Goal: Check status: Check status

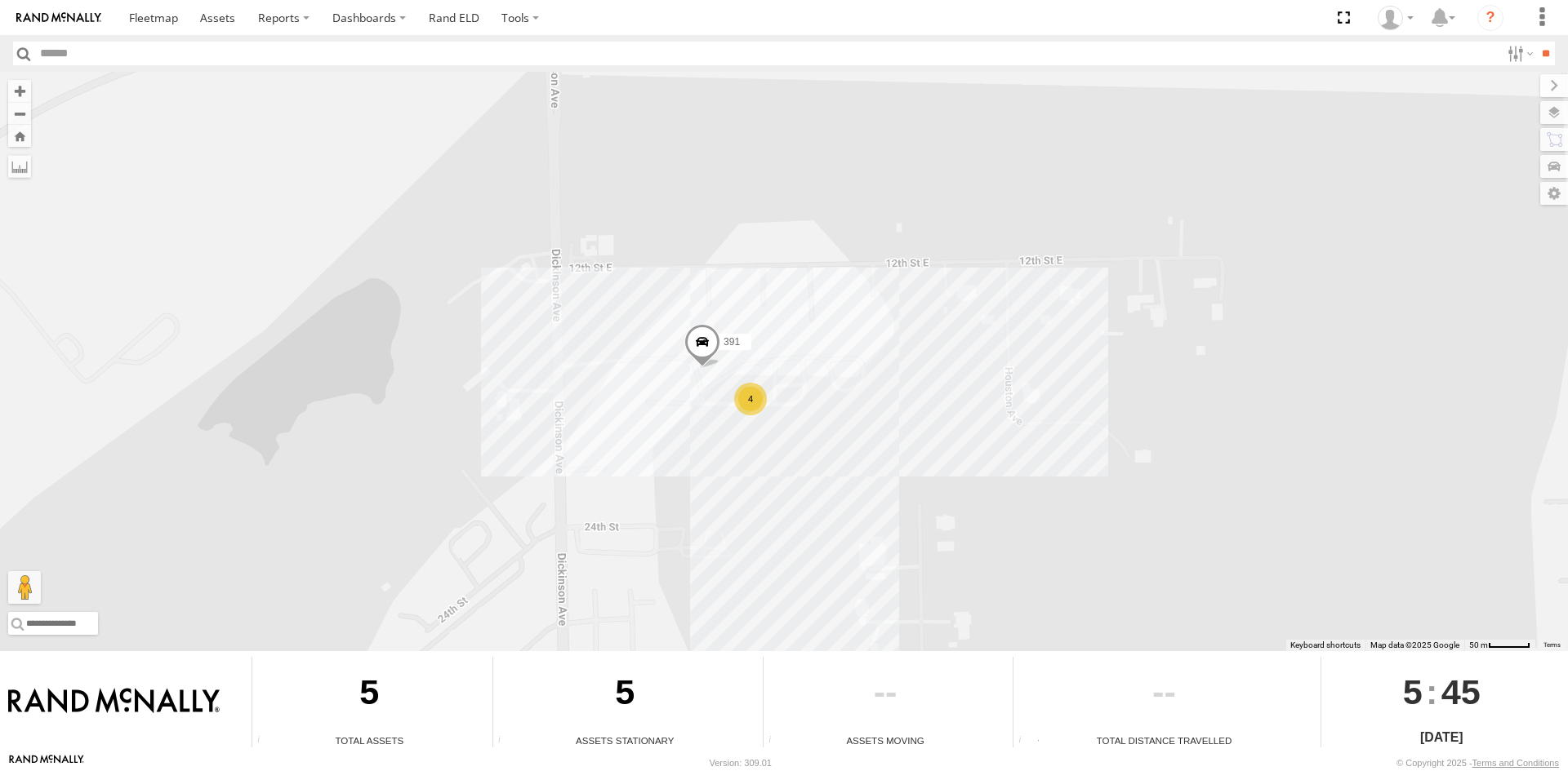
drag, startPoint x: 757, startPoint y: 314, endPoint x: 757, endPoint y: 556, distance: 242.0
click at [757, 556] on div "391 4" at bounding box center [784, 362] width 1568 height 580
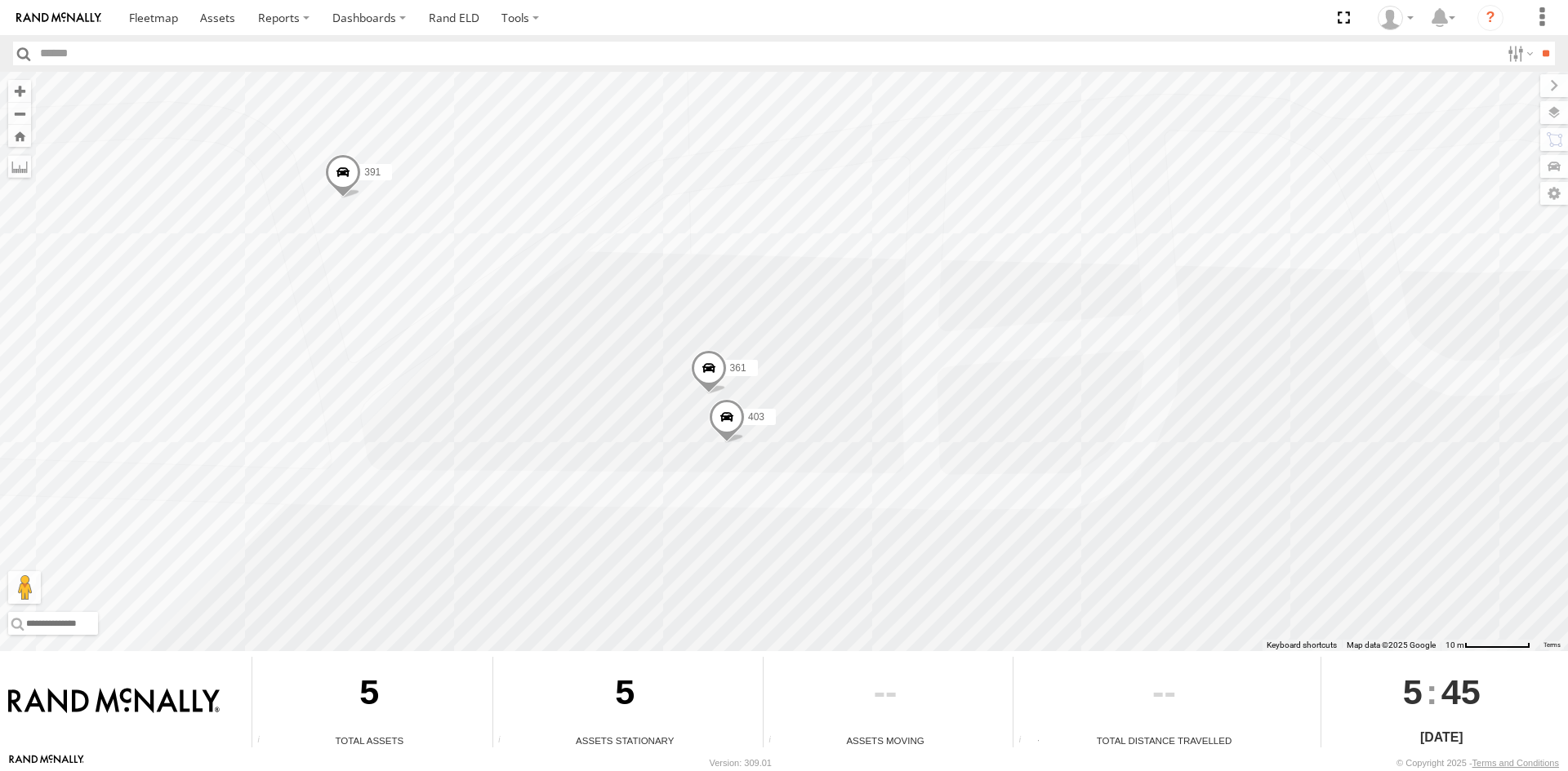
drag, startPoint x: 756, startPoint y: 379, endPoint x: 743, endPoint y: 725, distance: 346.2
click at [743, 725] on div "To navigate the map with touch gestures double-tap and hold your finger on the …" at bounding box center [784, 412] width 1568 height 681
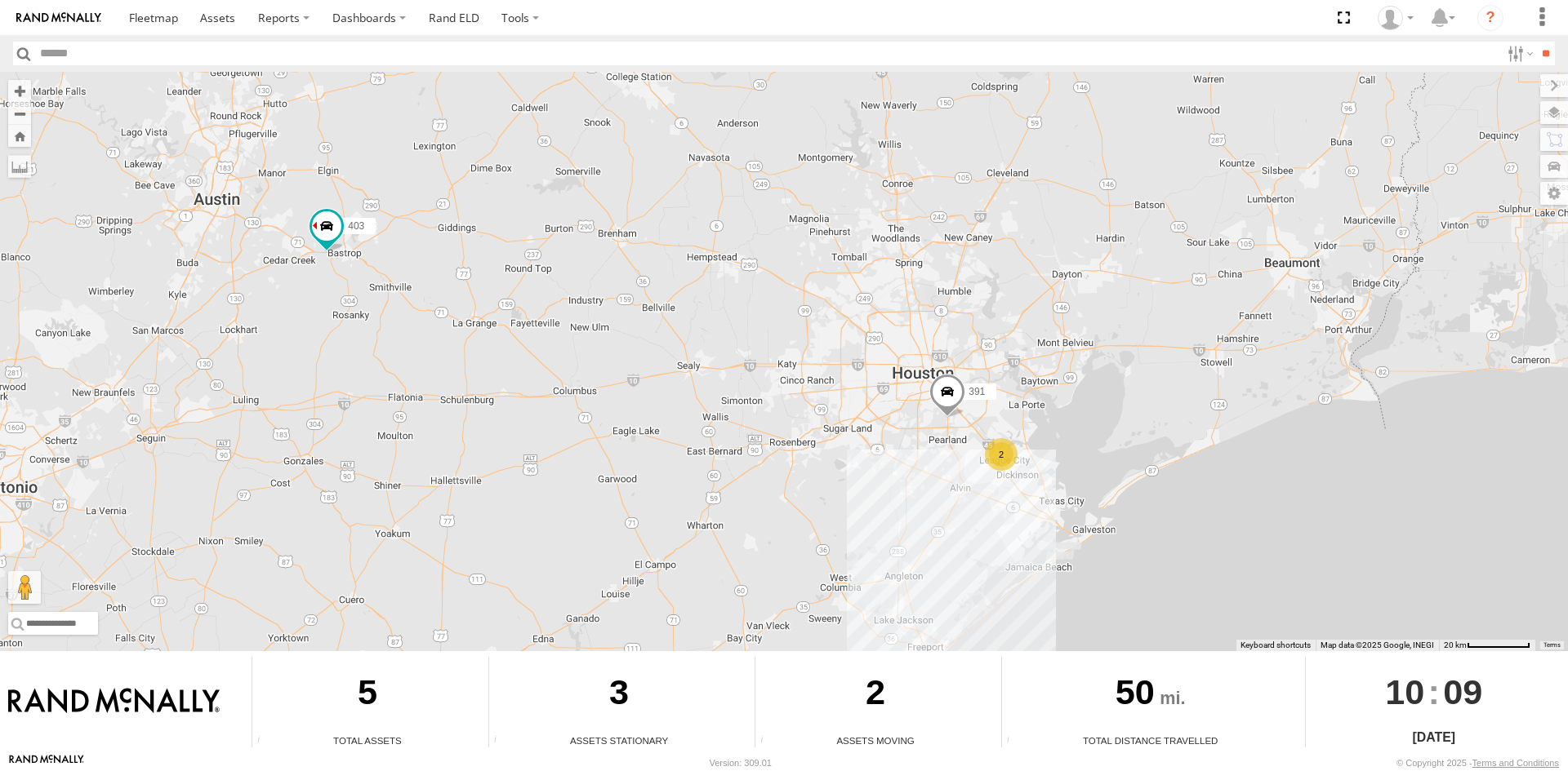
drag, startPoint x: 1039, startPoint y: 367, endPoint x: 928, endPoint y: 511, distance: 181.8
click at [928, 511] on div "391 403 375 2" at bounding box center [784, 362] width 1568 height 580
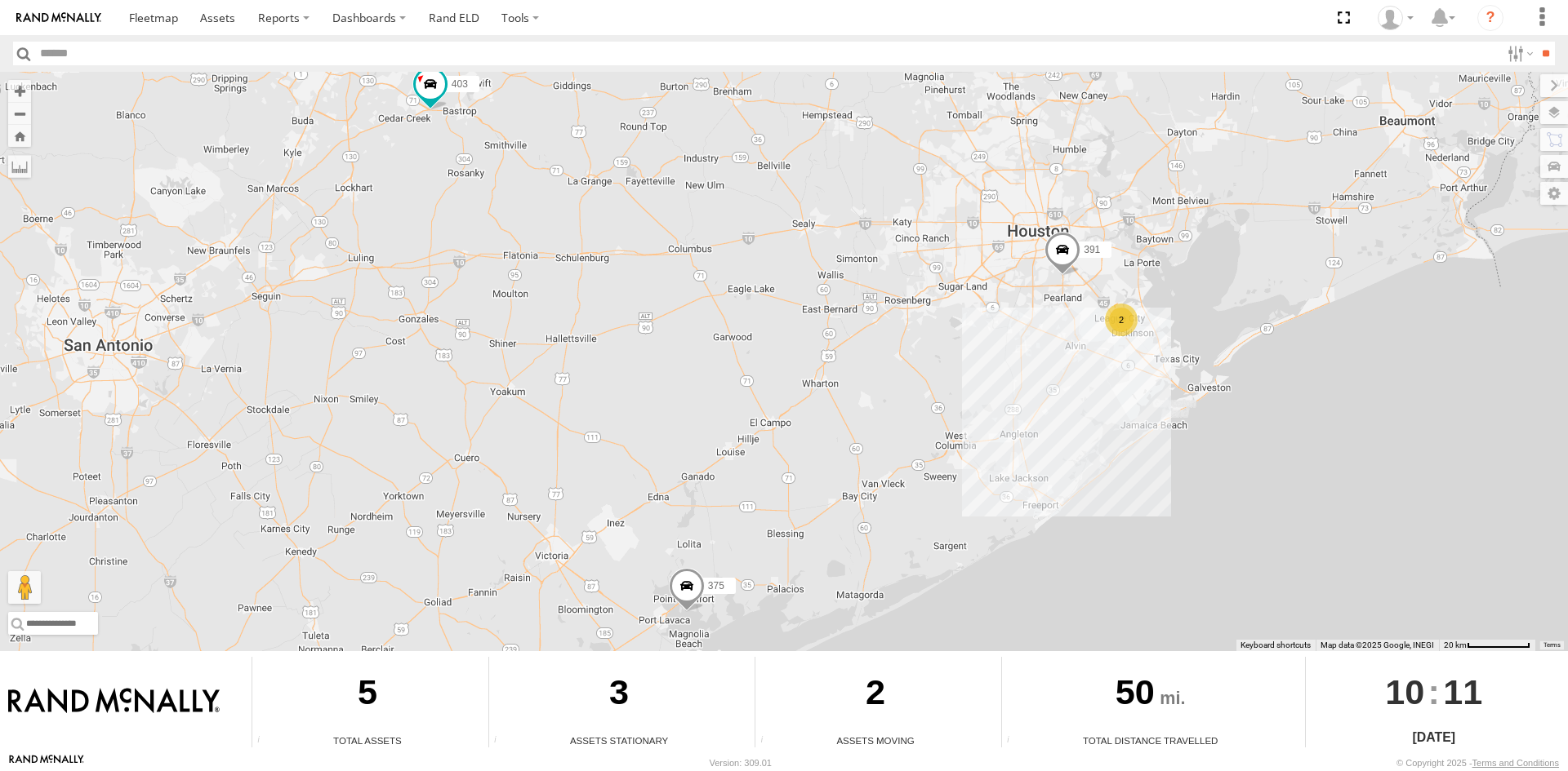
click at [1117, 321] on div "2" at bounding box center [1120, 320] width 32 height 32
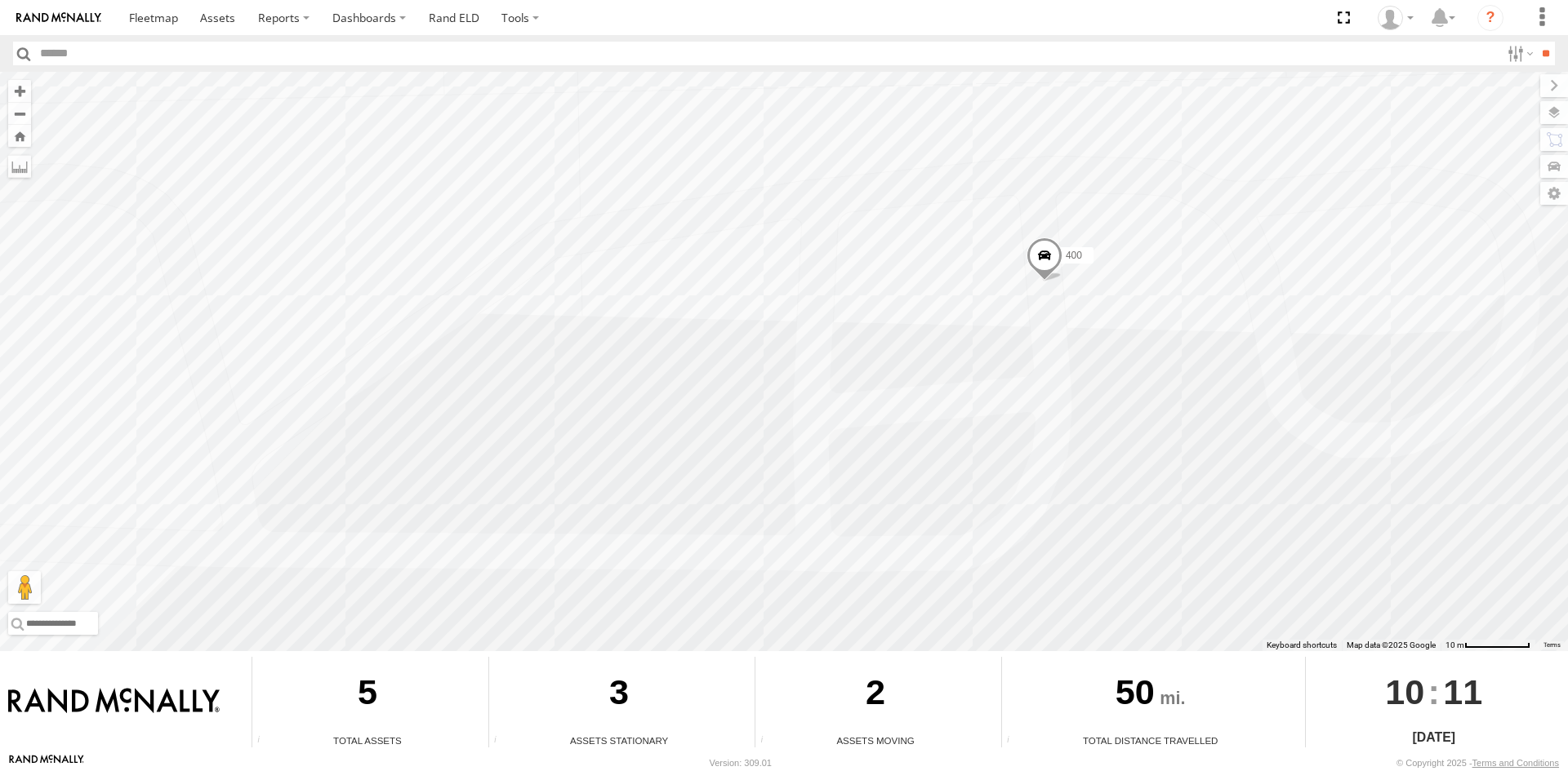
drag, startPoint x: 1199, startPoint y: 520, endPoint x: 1172, endPoint y: 342, distance: 180.0
click at [1172, 342] on div "391 403 375 361 400" at bounding box center [784, 362] width 1568 height 580
click at [1049, 255] on span at bounding box center [1044, 259] width 36 height 44
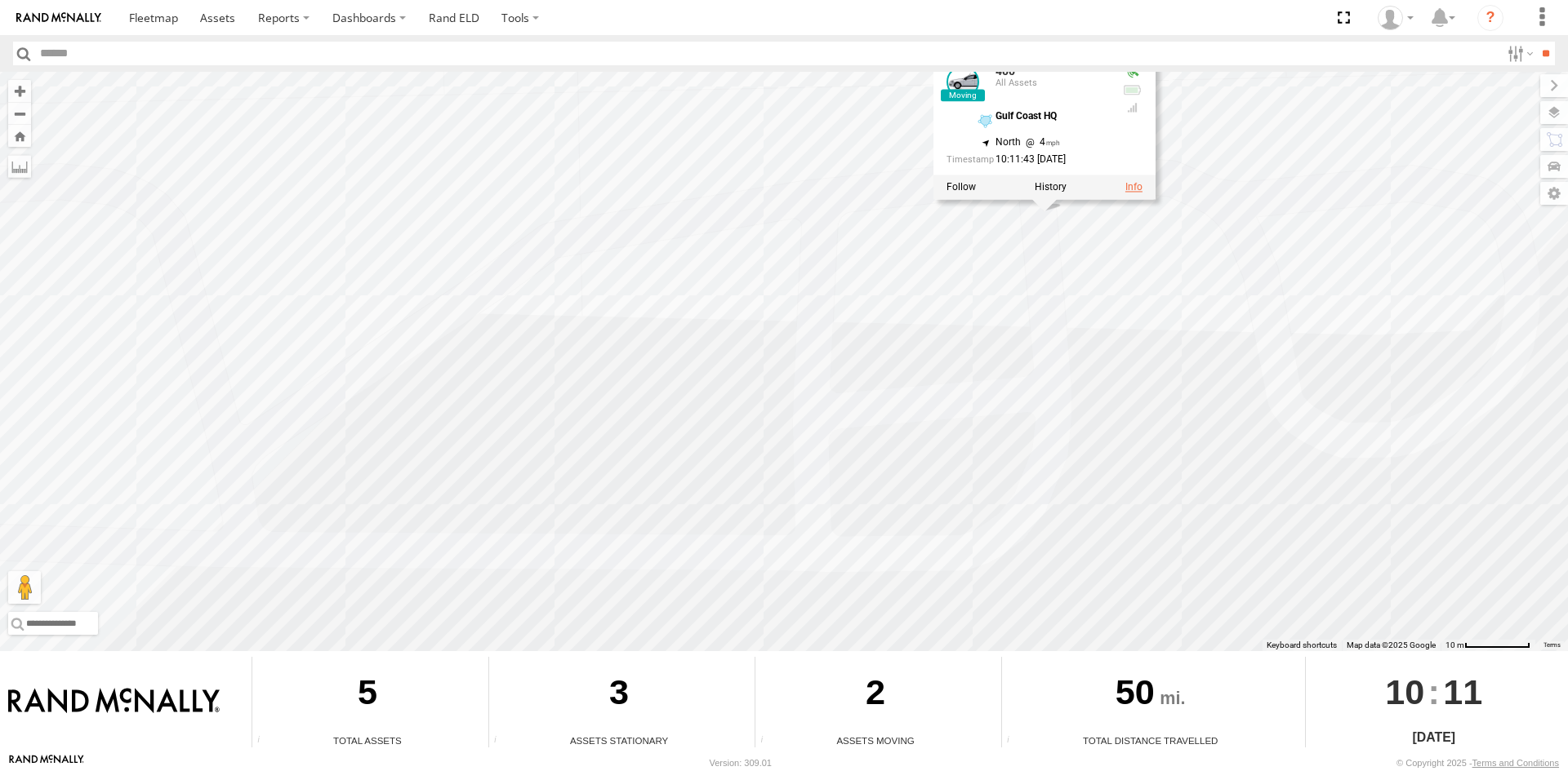
click at [1130, 186] on link at bounding box center [1134, 187] width 18 height 12
